Goal: Transaction & Acquisition: Purchase product/service

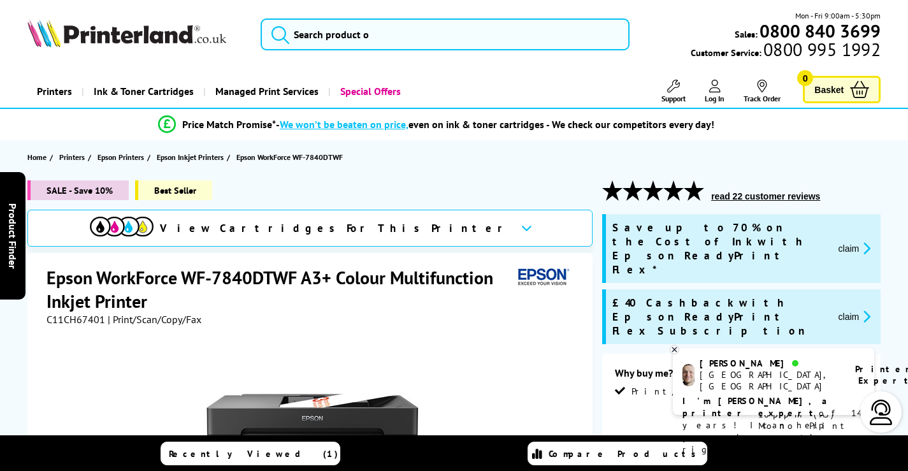
click at [107, 191] on span "SALE - Save 10%" at bounding box center [77, 190] width 101 height 20
click at [402, 30] on input "search" at bounding box center [445, 34] width 369 height 32
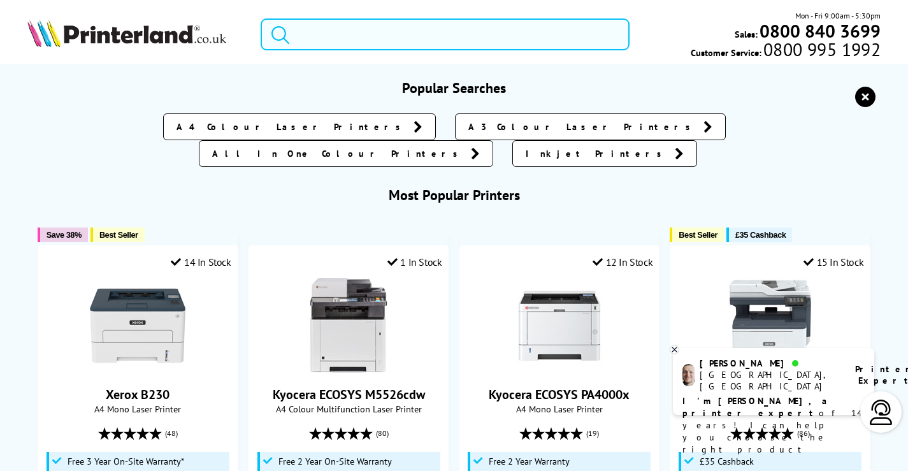
paste input "Epson WorkForce WF-7830DTWF A3 Colour Multifunction Inkjet Wireless Printer"
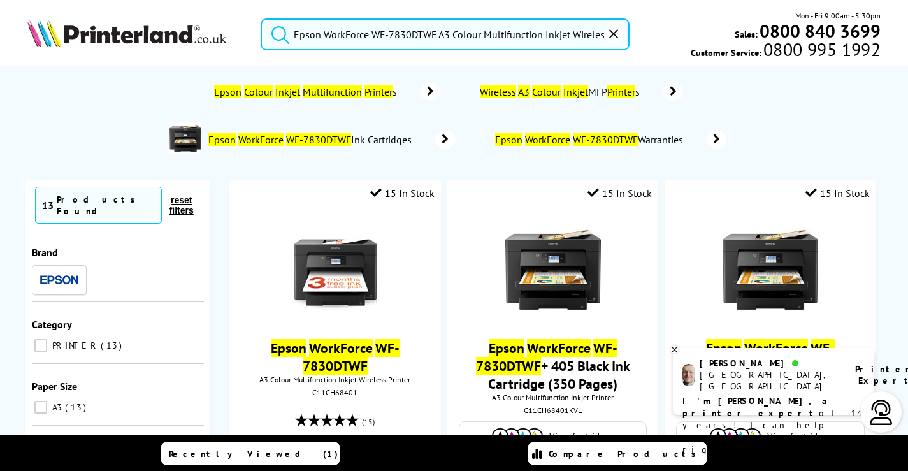
scroll to position [0, 20]
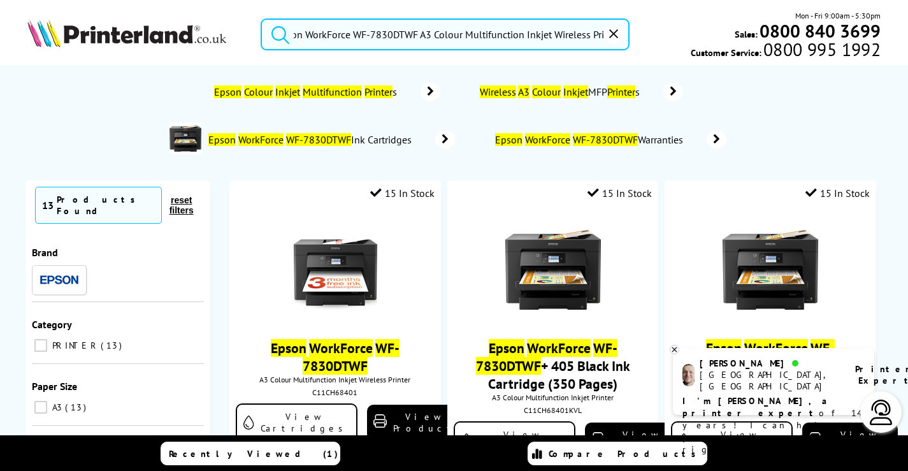
type input "Epson WorkForce WF-7830DTWF A3 Colour Multifunction Inkjet Wireless Printer"
click at [261, 18] on button "submit" at bounding box center [277, 32] width 32 height 28
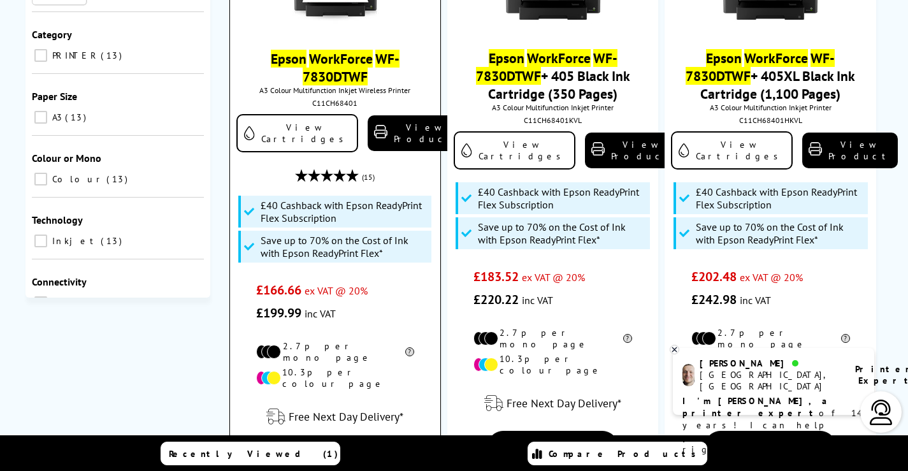
scroll to position [191, 0]
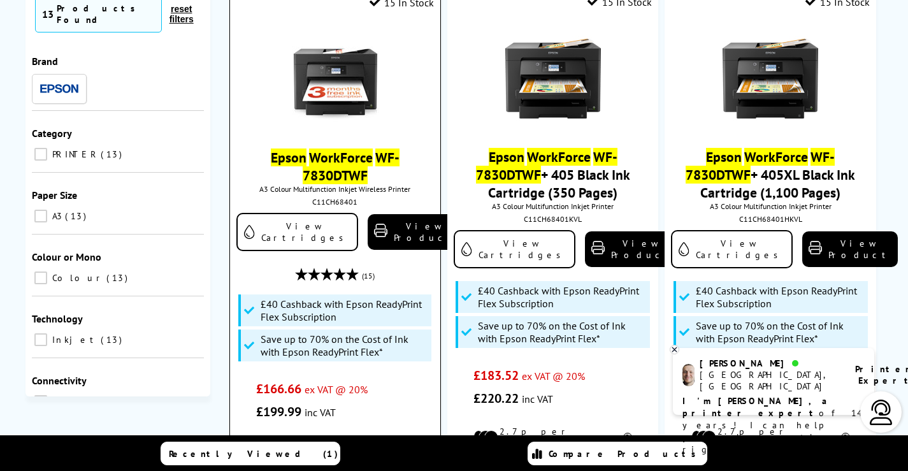
click at [335, 69] on img at bounding box center [336, 79] width 96 height 96
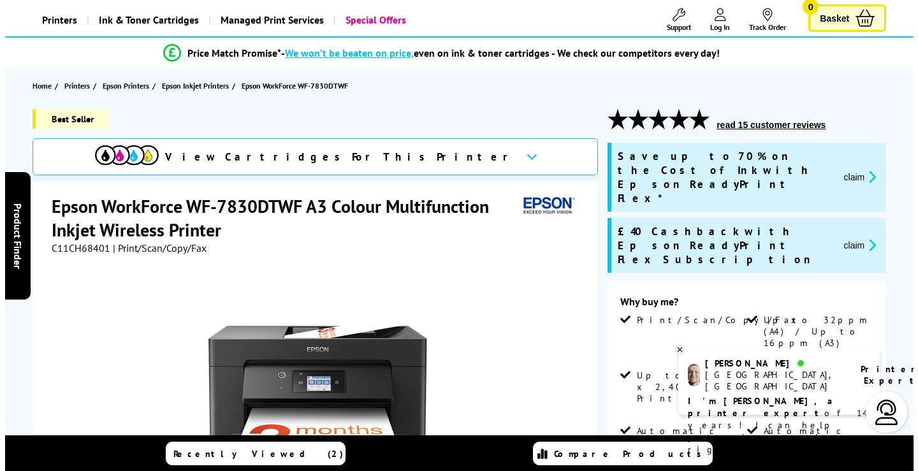
scroll to position [64, 0]
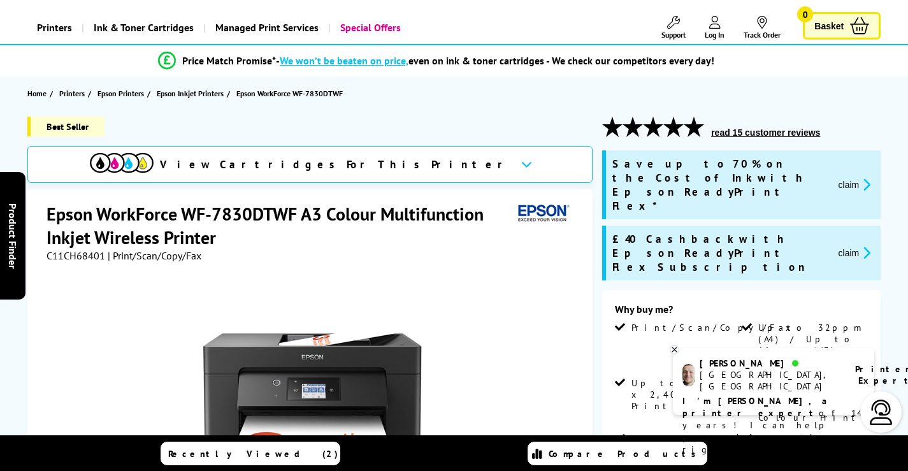
click at [848, 177] on button "claim" at bounding box center [855, 184] width 40 height 15
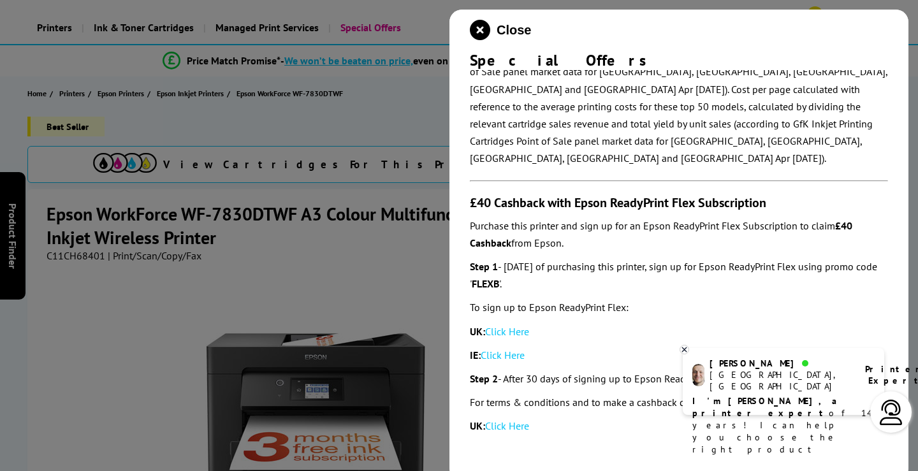
scroll to position [701, 0]
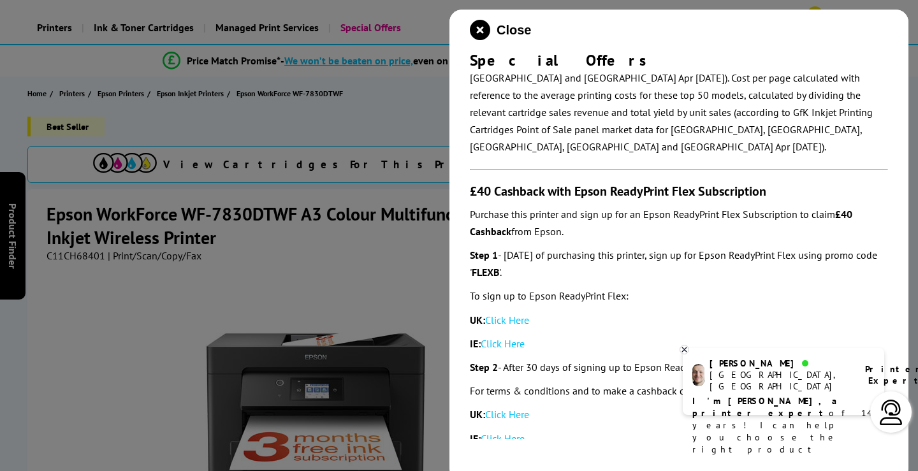
click at [382, 273] on div at bounding box center [459, 235] width 918 height 471
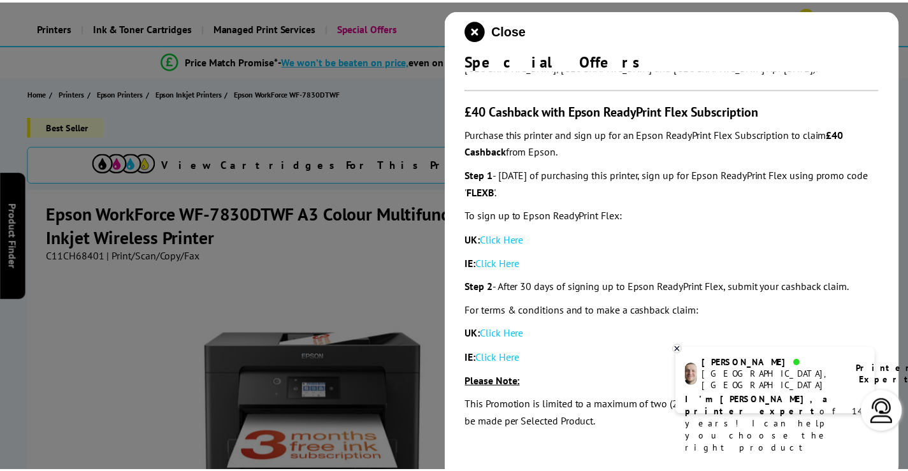
scroll to position [783, 0]
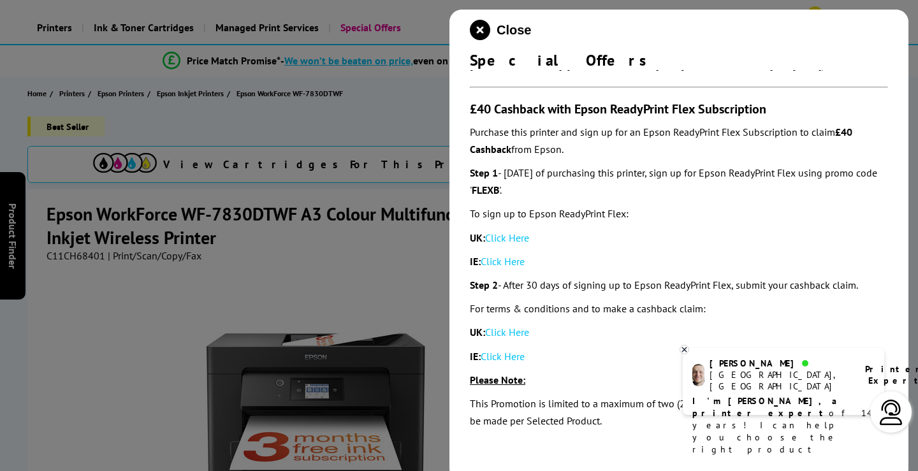
click at [370, 242] on div at bounding box center [459, 235] width 918 height 471
click at [365, 262] on div at bounding box center [459, 235] width 918 height 471
drag, startPoint x: 228, startPoint y: 240, endPoint x: 64, endPoint y: 205, distance: 167.5
click at [64, 205] on div at bounding box center [459, 235] width 918 height 471
click at [408, 240] on div at bounding box center [459, 235] width 918 height 471
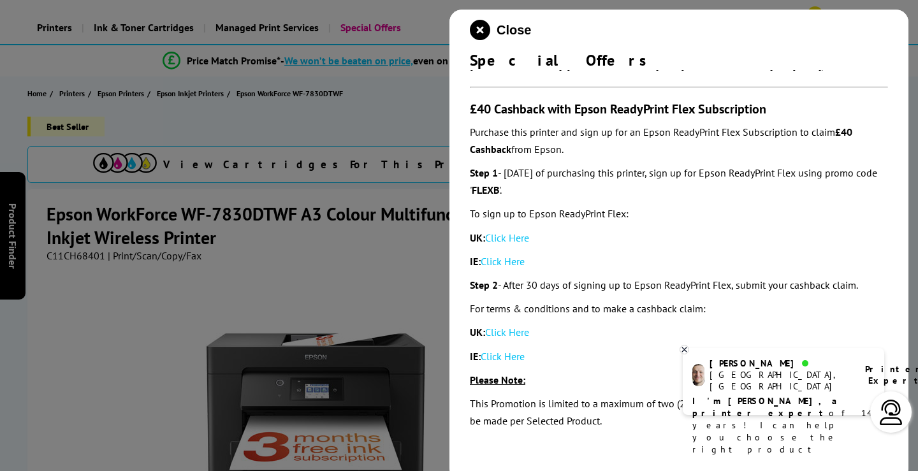
click at [374, 291] on div at bounding box center [459, 235] width 918 height 471
click at [479, 27] on icon "close modal" at bounding box center [480, 30] width 20 height 20
